Goal: Task Accomplishment & Management: Use online tool/utility

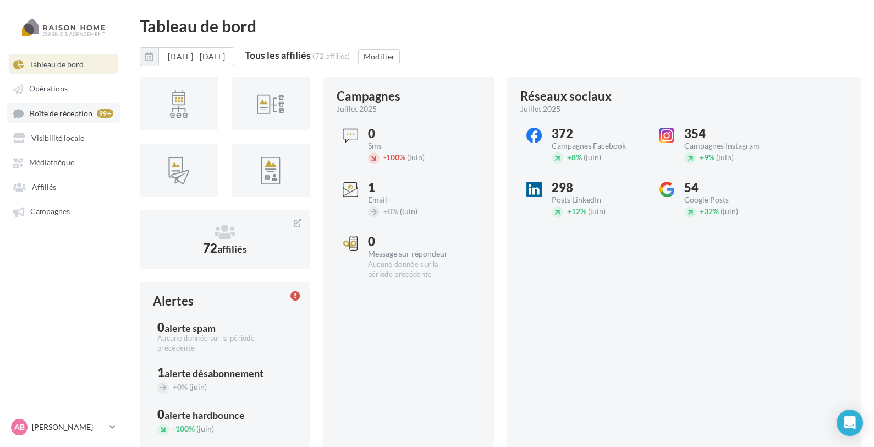
click at [74, 113] on span "Boîte de réception" at bounding box center [61, 112] width 63 height 9
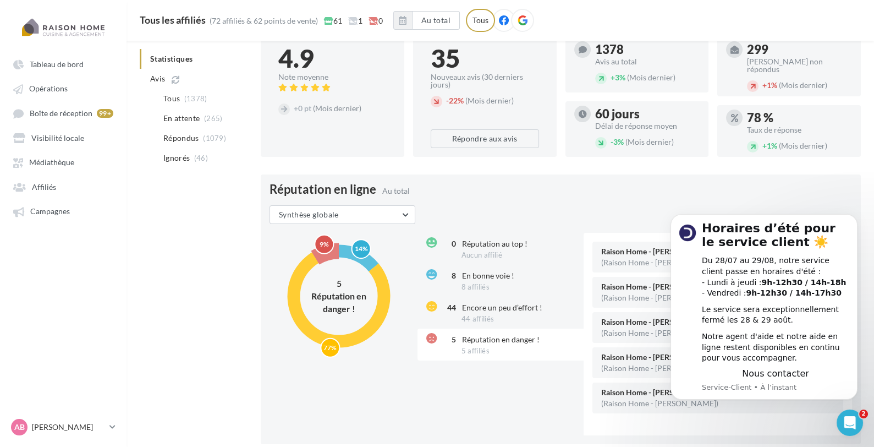
scroll to position [182, 0]
click at [853, 216] on icon "Dismiss notification" at bounding box center [854, 218] width 4 height 4
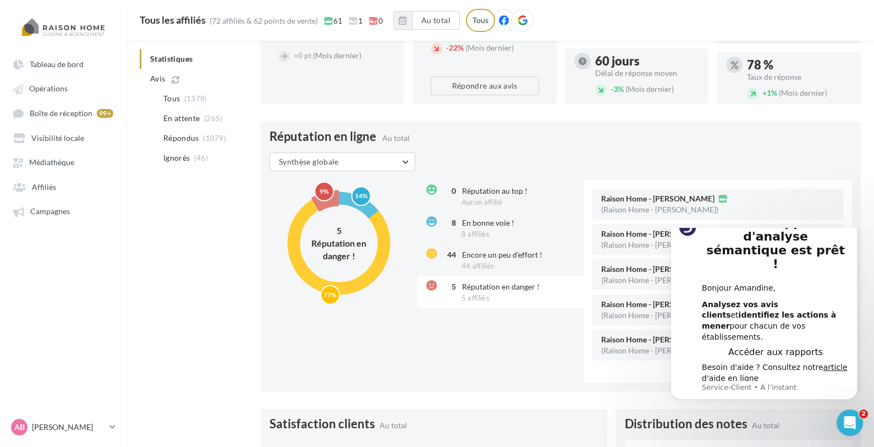
click at [856, 213] on icon "Dismiss notification" at bounding box center [854, 212] width 4 height 4
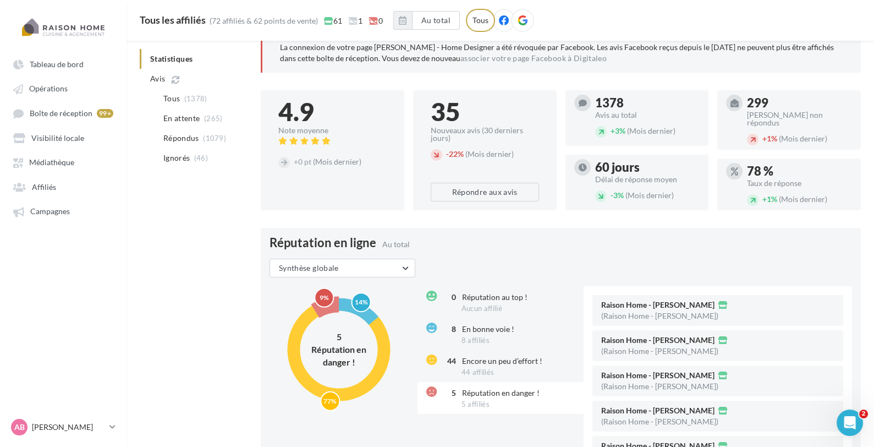
scroll to position [0, 0]
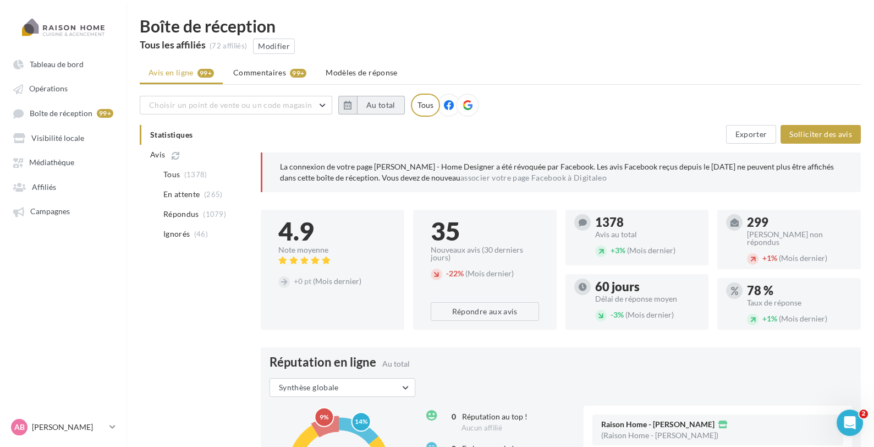
drag, startPoint x: 382, startPoint y: 100, endPoint x: 385, endPoint y: 113, distance: 13.5
click at [381, 99] on button "Au total" at bounding box center [381, 105] width 48 height 19
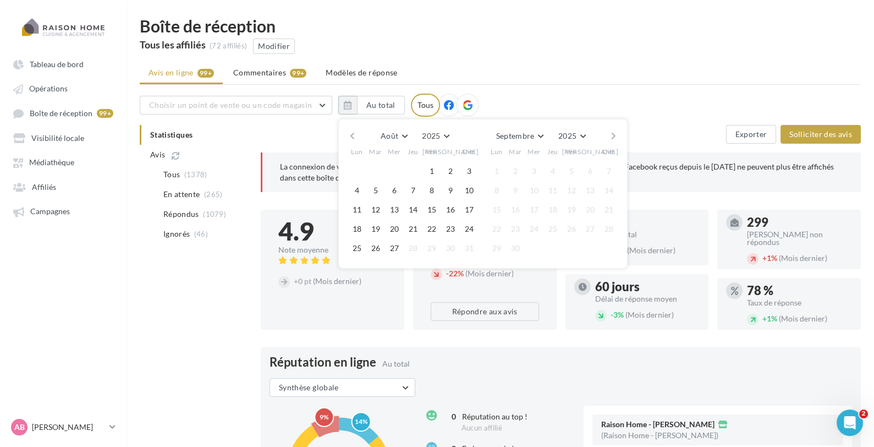
click at [350, 132] on button "button" at bounding box center [352, 135] width 9 height 15
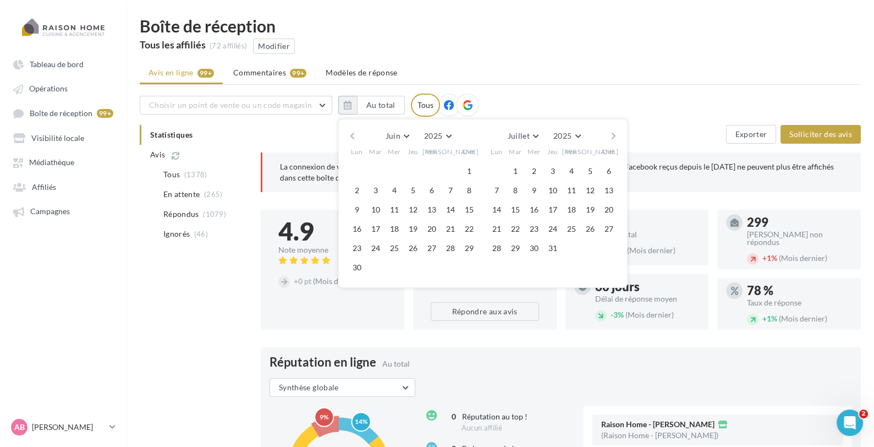
click at [350, 132] on button "button" at bounding box center [352, 135] width 9 height 15
click at [415, 168] on button "1" at bounding box center [413, 171] width 17 height 17
click at [616, 138] on button "button" at bounding box center [613, 135] width 9 height 15
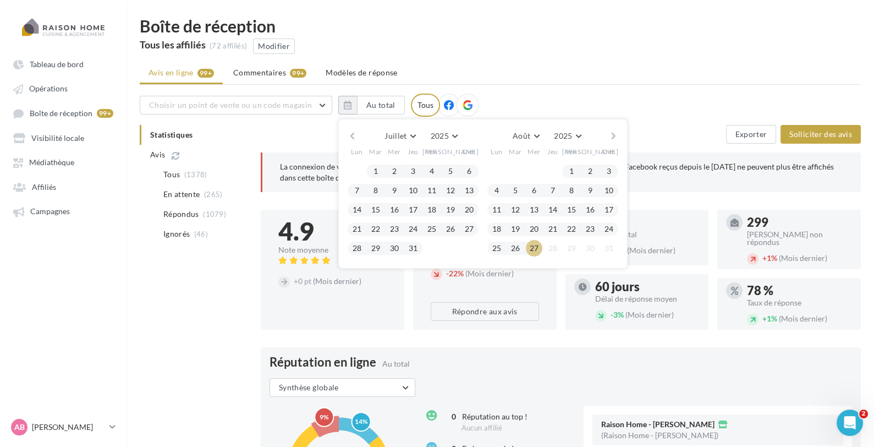
click at [532, 249] on button "27" at bounding box center [534, 248] width 17 height 17
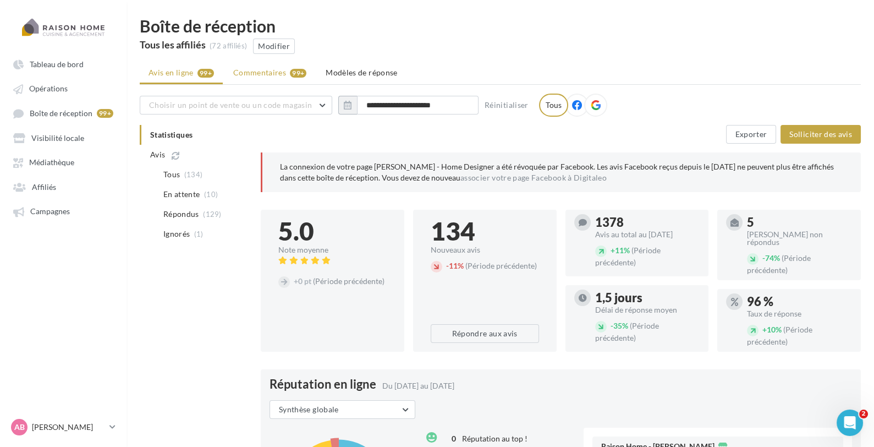
click at [293, 82] on li "Commentaires 99+" at bounding box center [269, 73] width 91 height 20
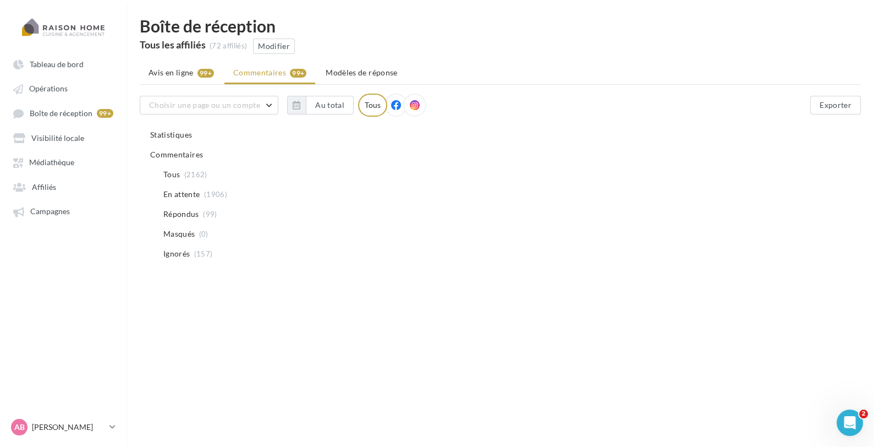
click at [296, 75] on ul "Avis en ligne 99+ Commentaires 99+ Modèles de réponse" at bounding box center [500, 74] width 721 height 22
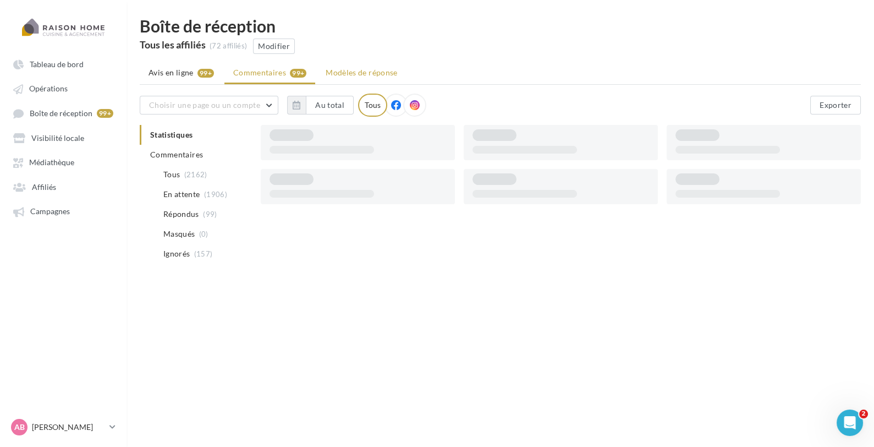
click at [355, 75] on span "Modèles de réponse" at bounding box center [362, 72] width 72 height 9
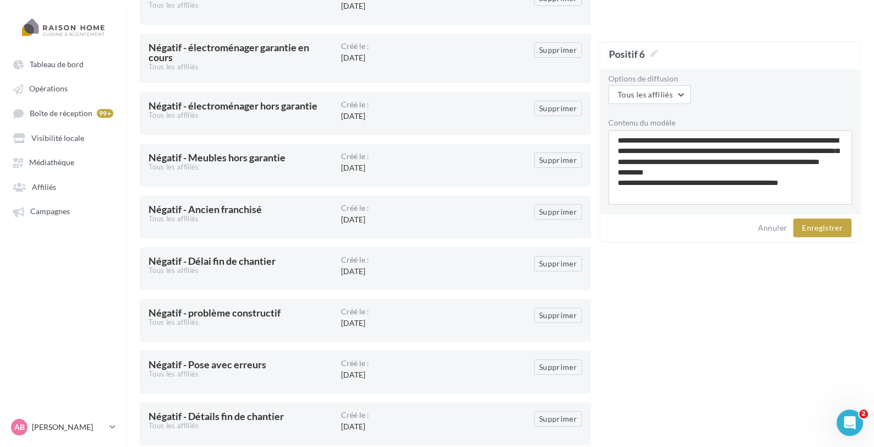
scroll to position [243, 0]
click at [403, 59] on div "Créé le : [DATE]" at bounding box center [437, 52] width 193 height 21
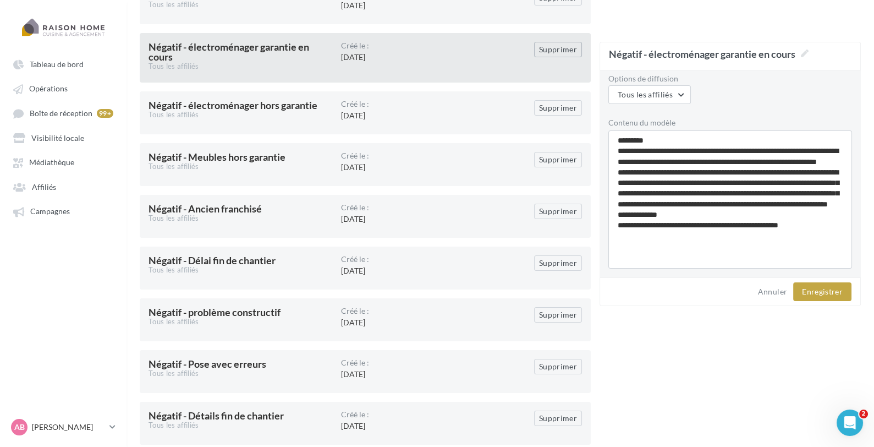
scroll to position [451, 0]
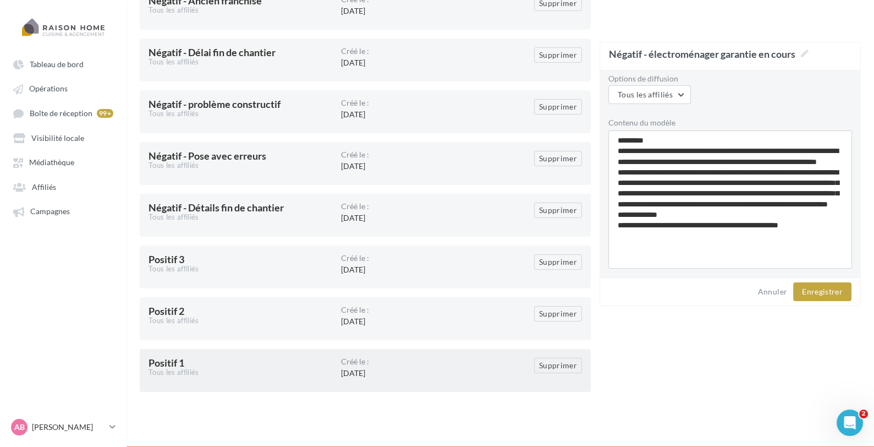
click at [378, 368] on div "Créé le : [DATE]" at bounding box center [437, 368] width 193 height 21
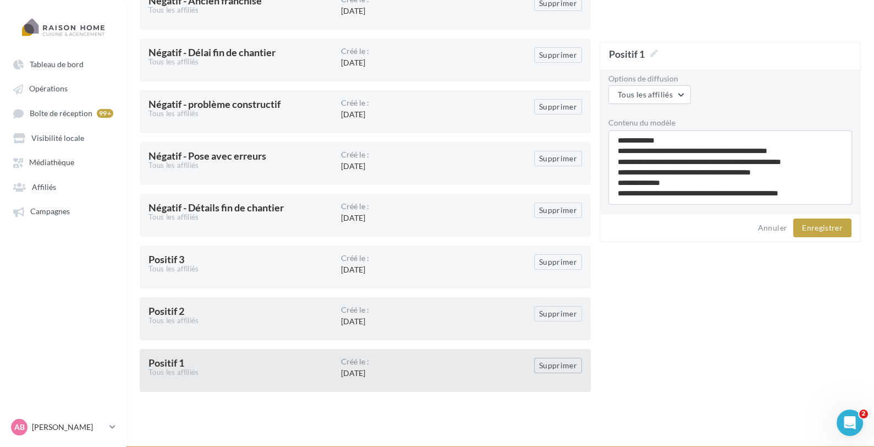
click at [407, 316] on div "Créé le : [DATE]" at bounding box center [437, 316] width 193 height 21
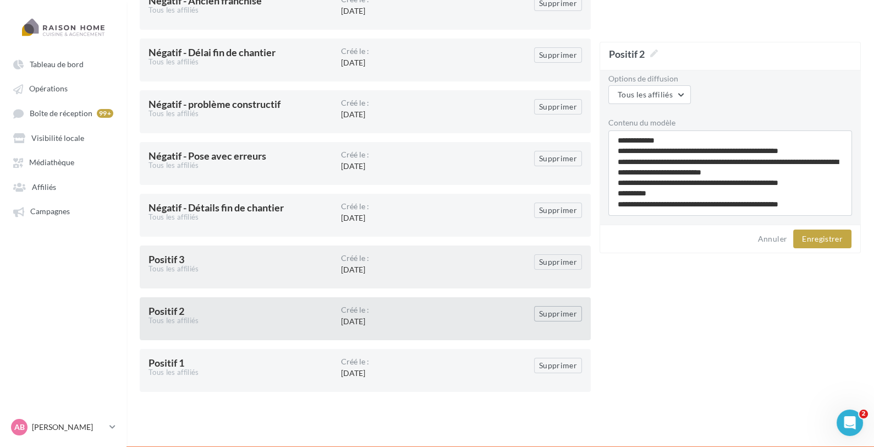
click at [409, 258] on div "Créé le :" at bounding box center [437, 258] width 193 height 8
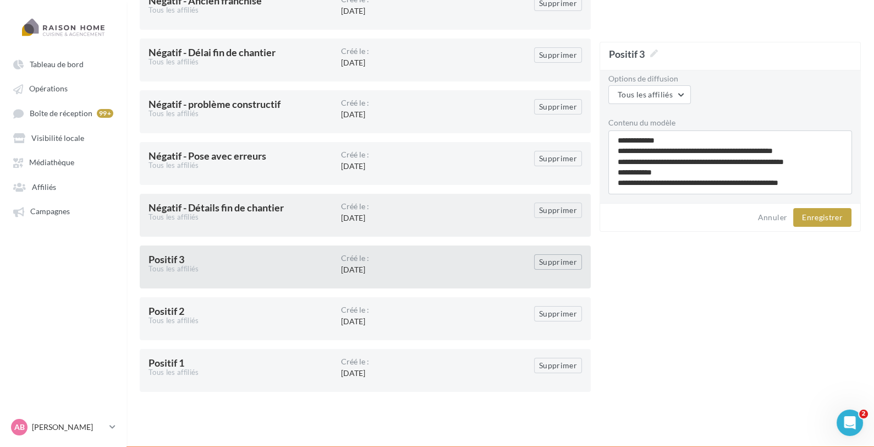
click at [404, 201] on div "Négatif - Détails fin de chantier Tous les affiliés Créé le : [DATE] Supprimer" at bounding box center [365, 215] width 451 height 43
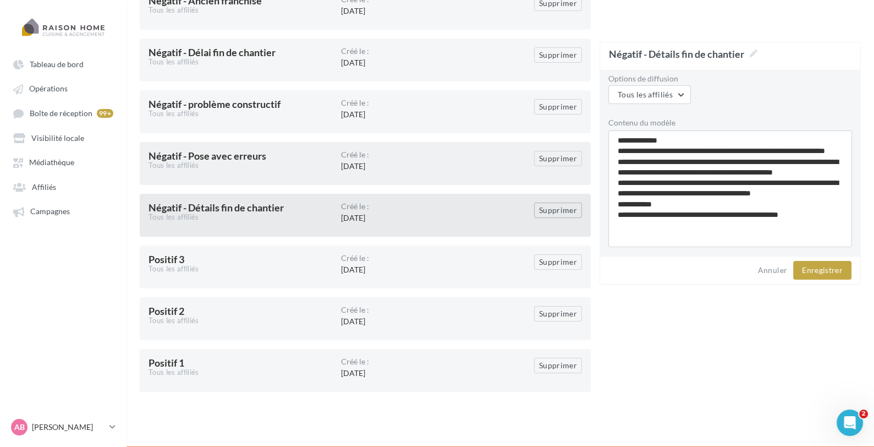
scroll to position [0, 0]
click at [403, 169] on div "Créé le : [DATE]" at bounding box center [437, 161] width 193 height 21
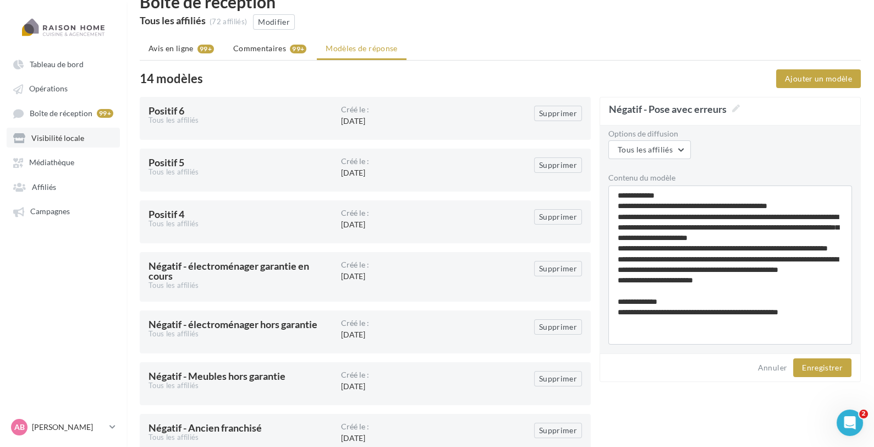
click at [39, 140] on span "Visibilité locale" at bounding box center [57, 137] width 53 height 9
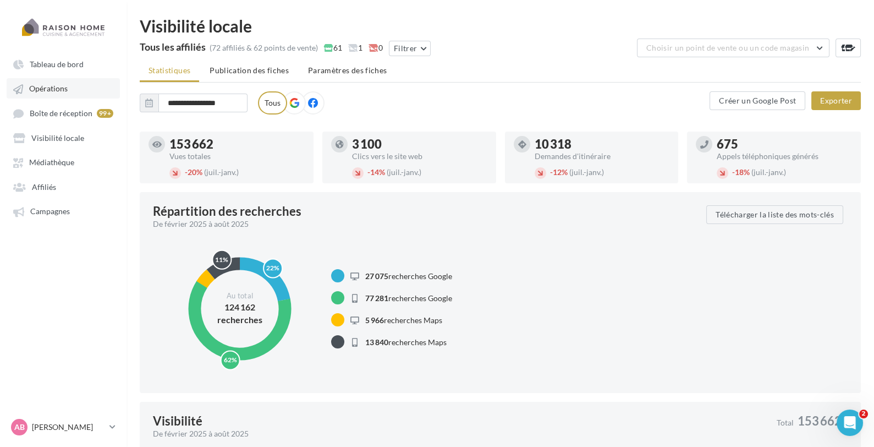
click at [69, 86] on link "Opérations" at bounding box center [63, 88] width 113 height 20
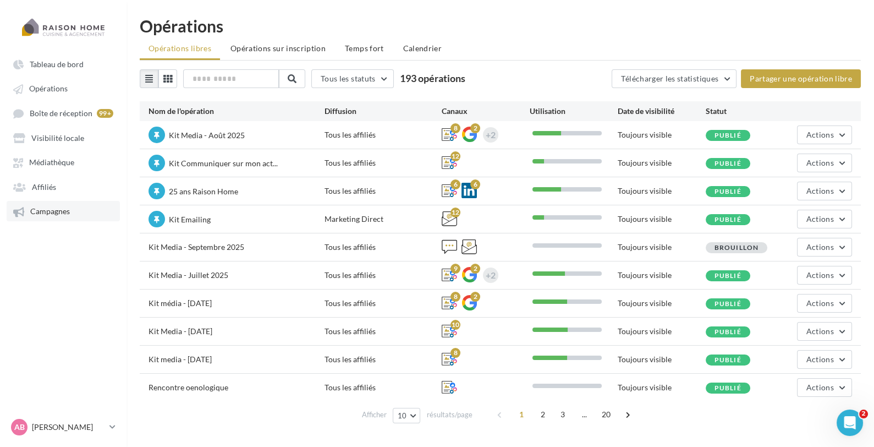
click at [77, 219] on link "Campagnes" at bounding box center [63, 211] width 113 height 20
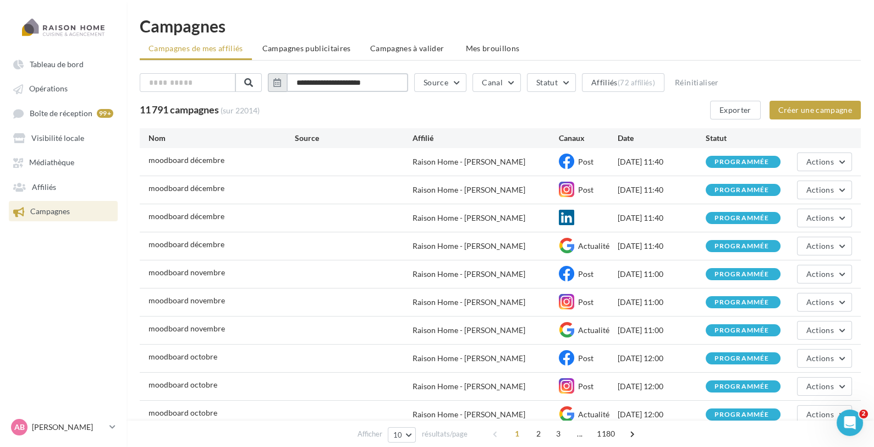
click at [380, 78] on input "**********" at bounding box center [348, 82] width 122 height 19
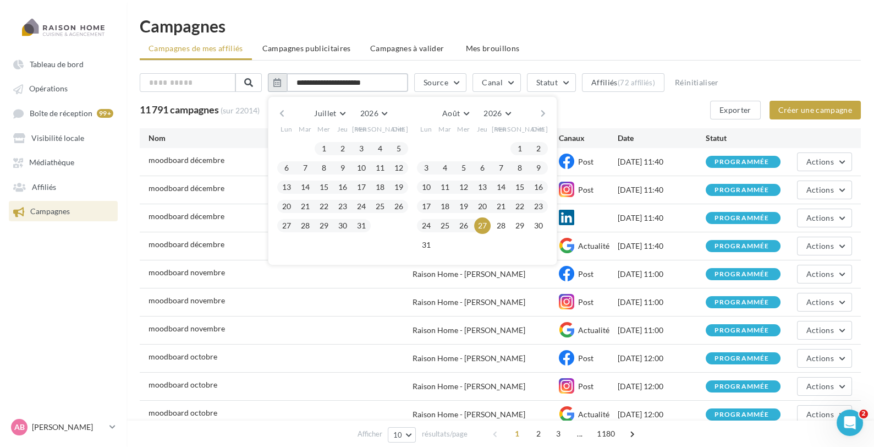
click at [333, 84] on input "**********" at bounding box center [348, 82] width 122 height 19
click at [421, 73] on div "**********" at bounding box center [500, 84] width 721 height 23
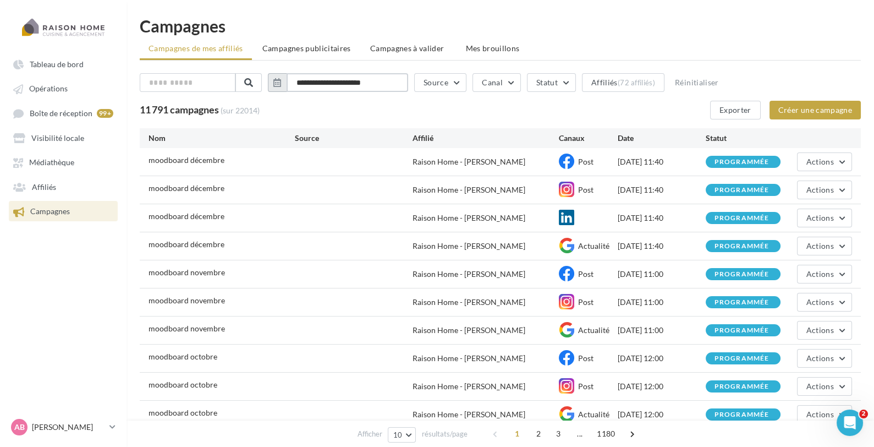
click at [317, 84] on input "**********" at bounding box center [348, 82] width 122 height 19
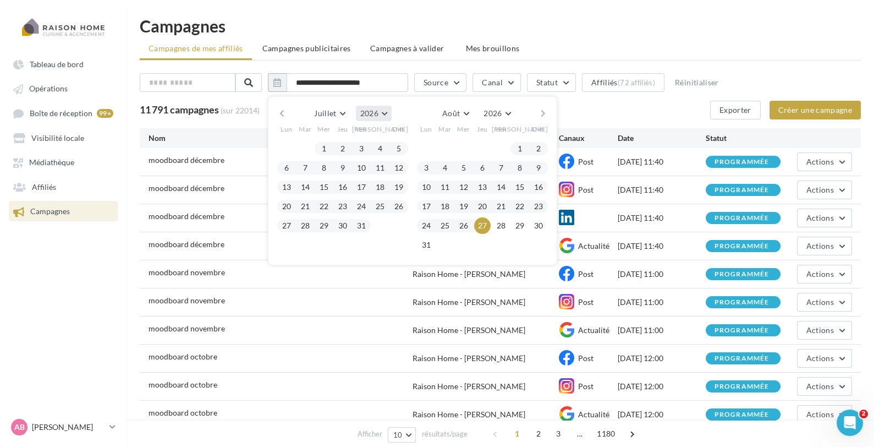
click at [388, 111] on button "2026" at bounding box center [374, 113] width 36 height 15
click at [367, 140] on button "2025" at bounding box center [353, 140] width 77 height 20
click at [287, 109] on button "button" at bounding box center [281, 113] width 9 height 15
click at [408, 147] on div at bounding box center [399, 148] width 19 height 13
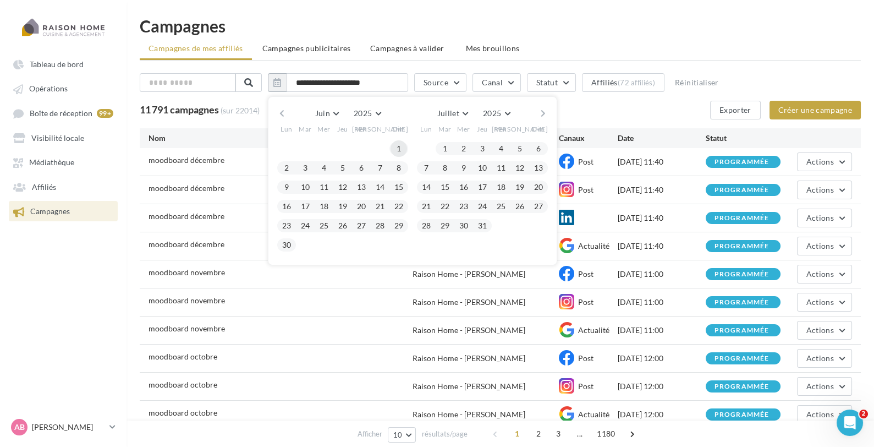
click at [407, 147] on button "1" at bounding box center [399, 148] width 17 height 17
click at [548, 117] on button "button" at bounding box center [543, 113] width 9 height 15
click at [547, 226] on button "31" at bounding box center [538, 225] width 17 height 17
type input "**********"
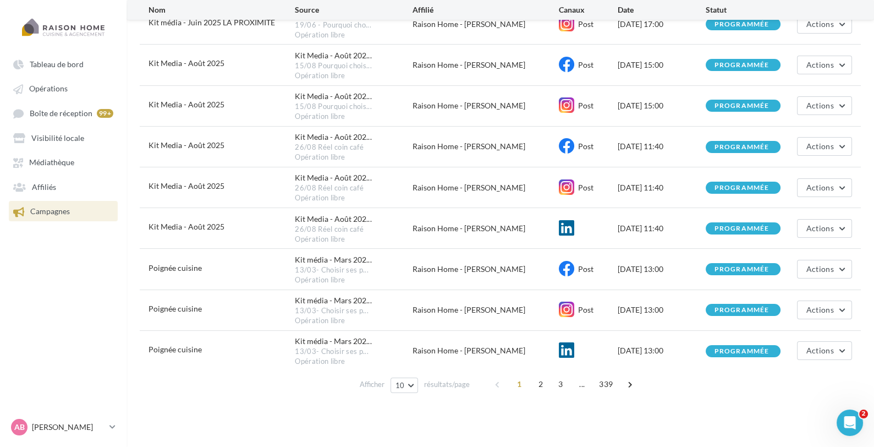
scroll to position [191, 0]
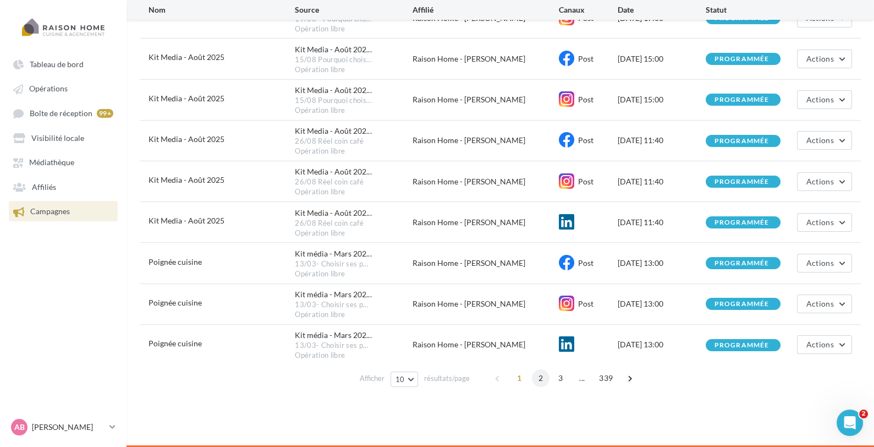
click at [537, 380] on span "2" at bounding box center [541, 378] width 18 height 18
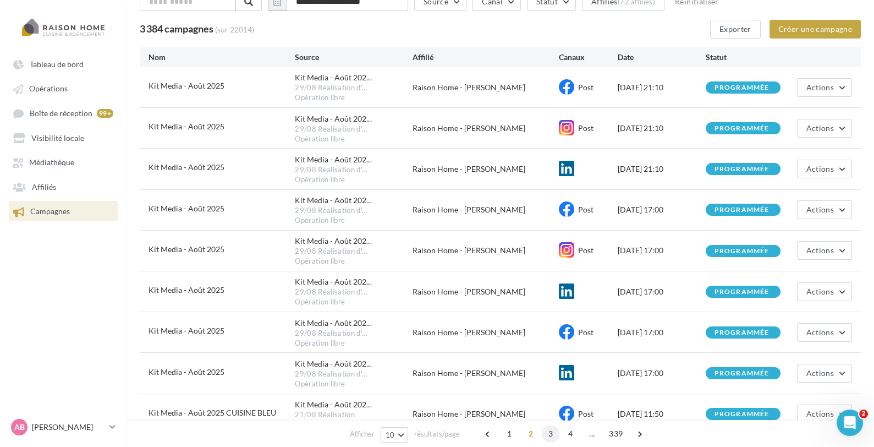
click at [547, 434] on span "3" at bounding box center [551, 434] width 18 height 18
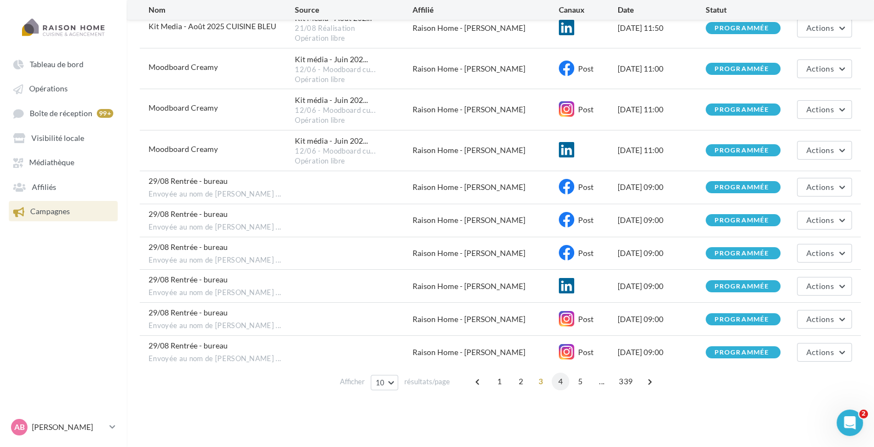
click at [560, 380] on span "4" at bounding box center [561, 381] width 18 height 18
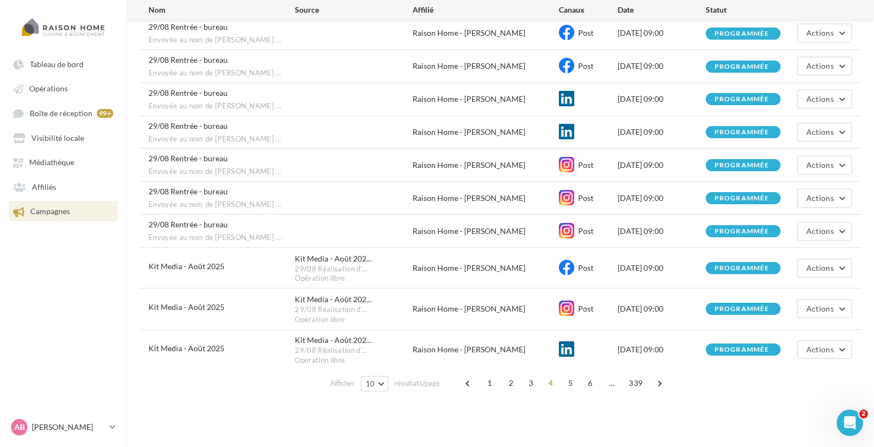
scroll to position [132, 0]
click at [570, 382] on span "5" at bounding box center [571, 383] width 18 height 18
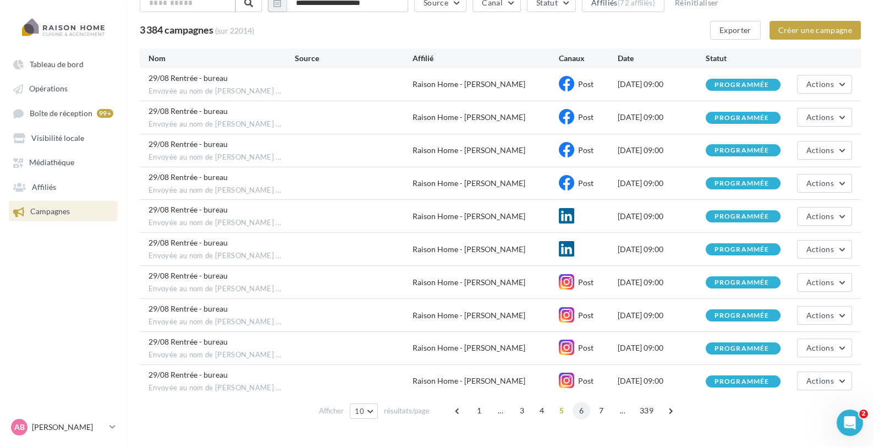
scroll to position [18, 0]
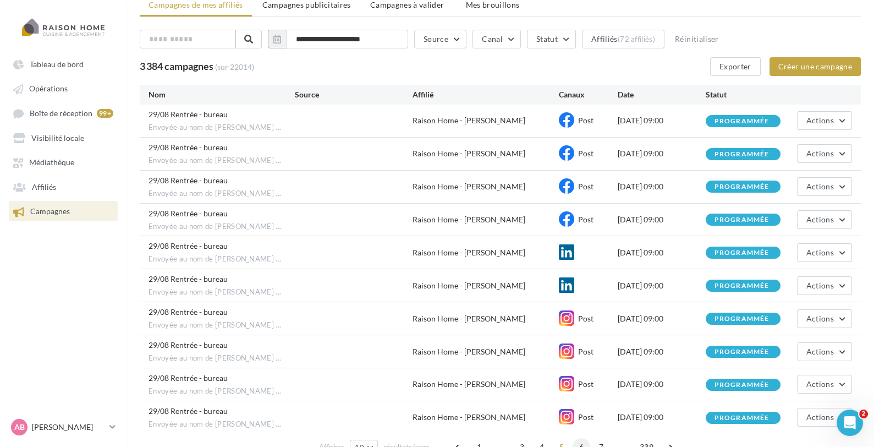
click at [580, 438] on span "6" at bounding box center [582, 447] width 18 height 18
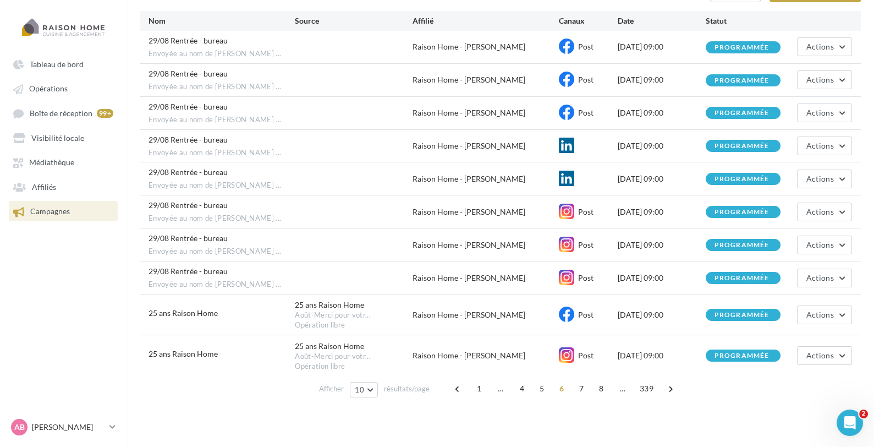
scroll to position [123, 0]
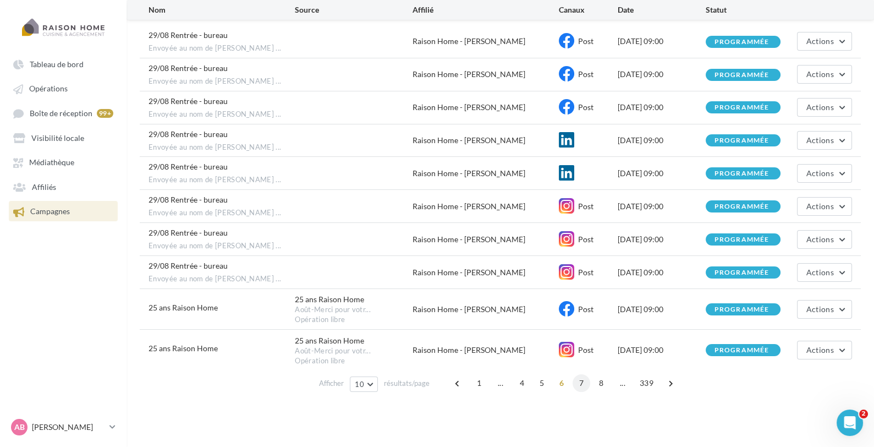
click at [584, 379] on span "7" at bounding box center [582, 383] width 18 height 18
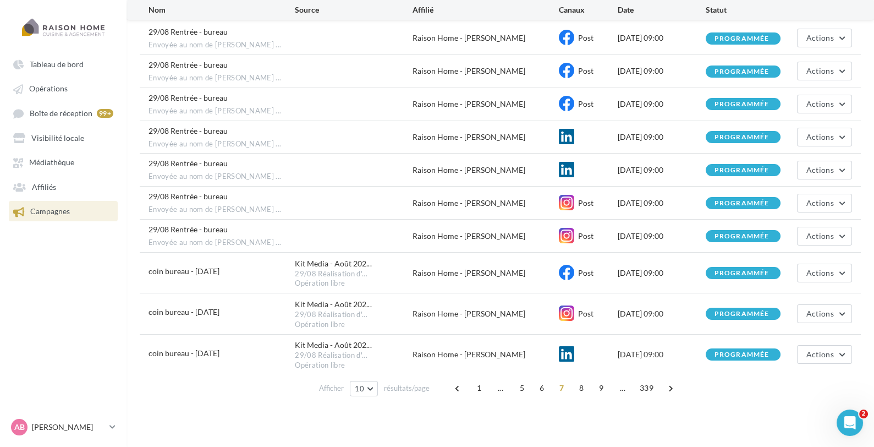
scroll to position [132, 0]
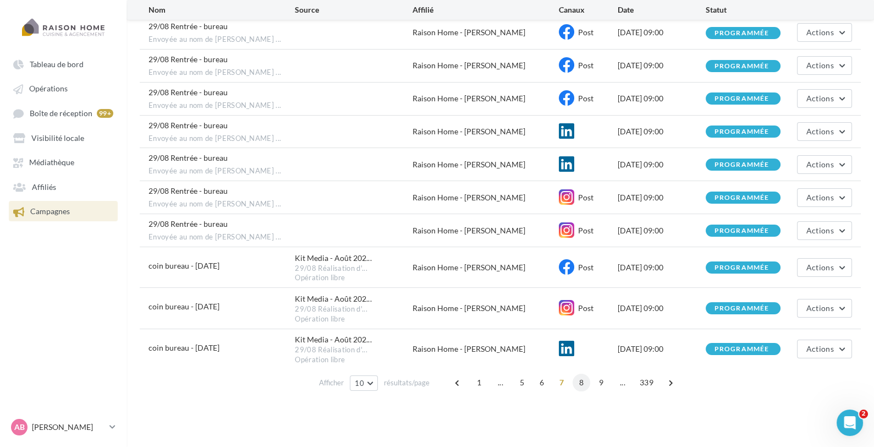
click at [585, 377] on span "8" at bounding box center [582, 383] width 18 height 18
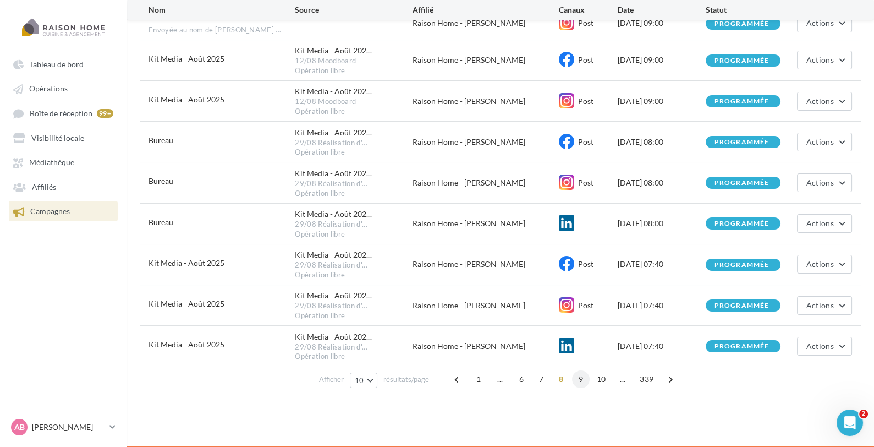
click at [582, 382] on span "9" at bounding box center [581, 379] width 18 height 18
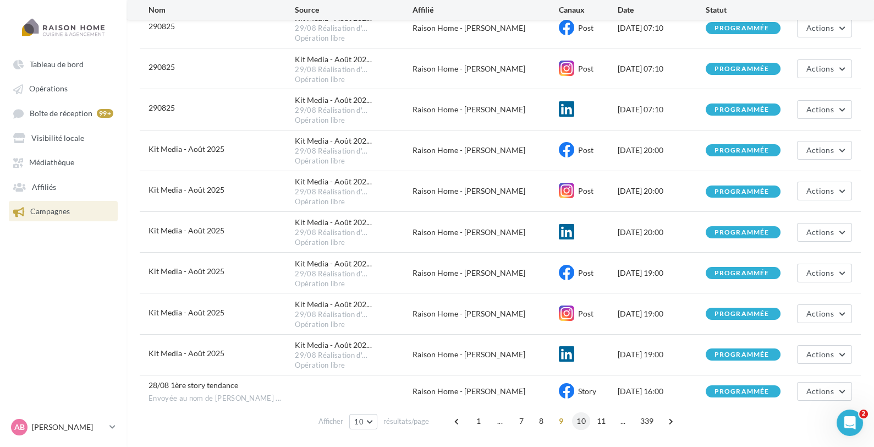
click at [581, 424] on span "10" at bounding box center [581, 421] width 18 height 18
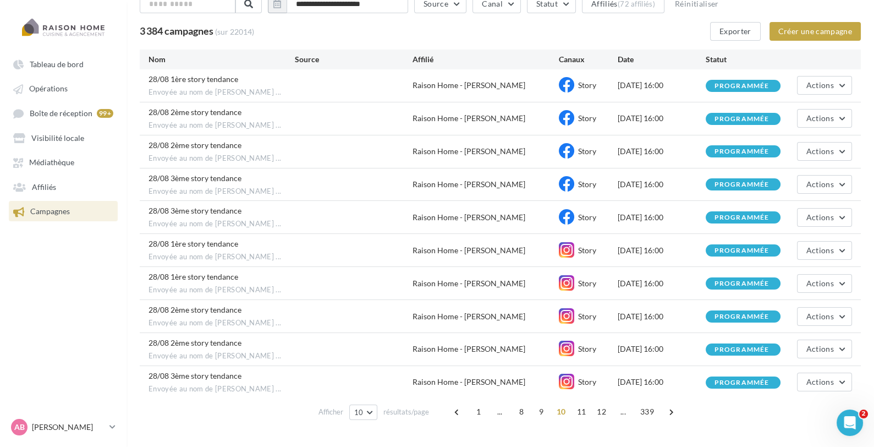
scroll to position [79, 0]
